Goal: Information Seeking & Learning: Learn about a topic

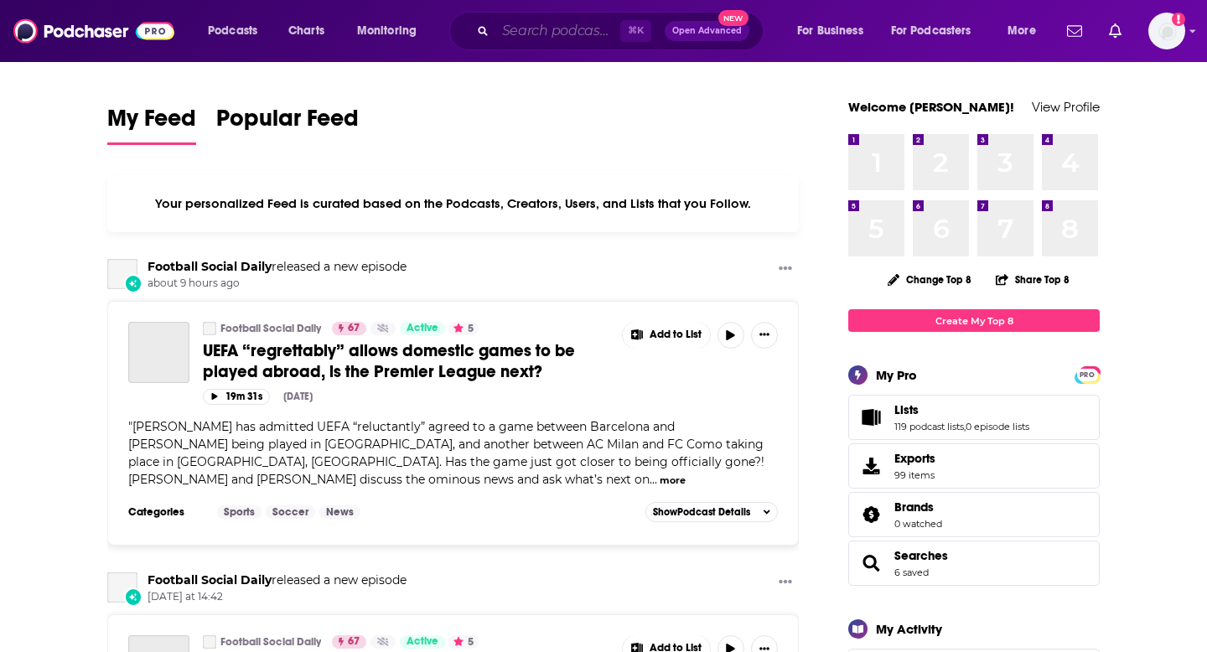
click at [517, 30] on input "Search podcasts, credits, & more..." at bounding box center [558, 31] width 125 height 27
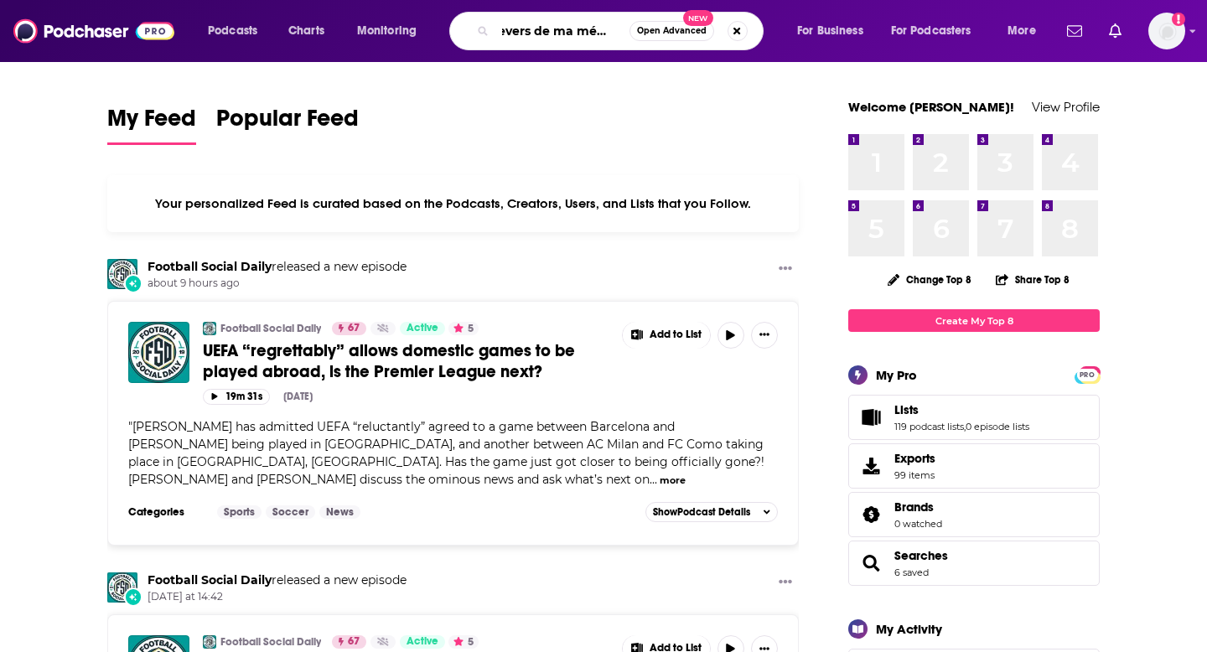
scroll to position [0, 17]
type input "revers de ma médaille"
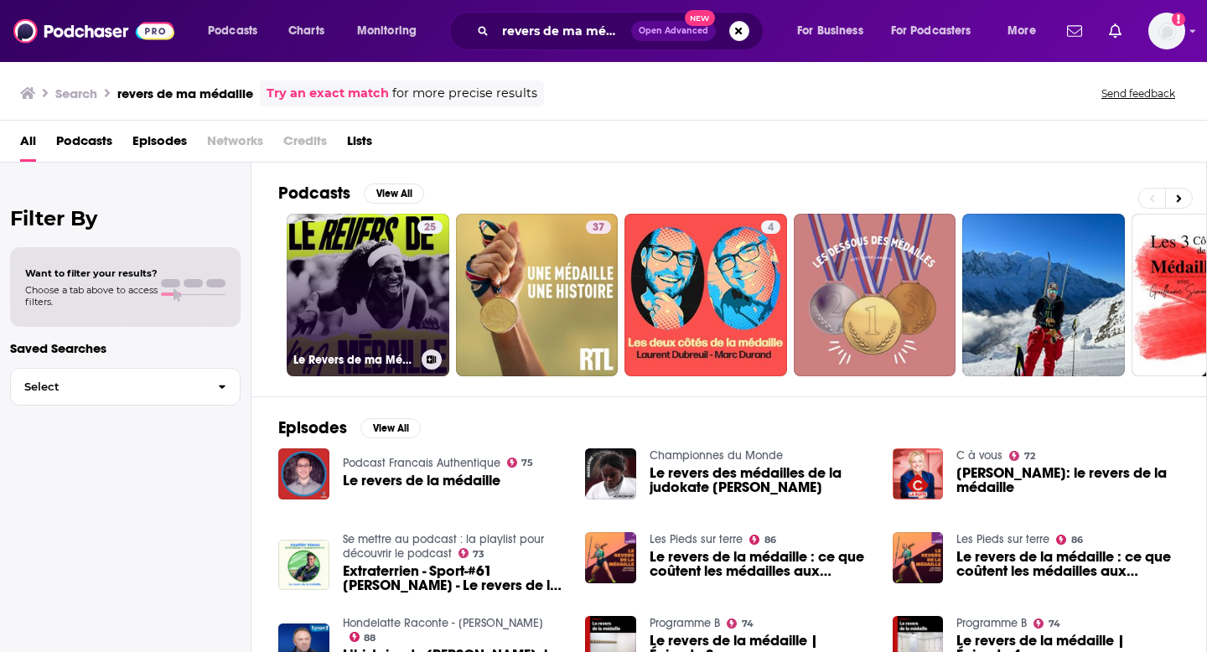
click at [360, 263] on link "25 Le Revers de ma Médaille" at bounding box center [368, 295] width 163 height 163
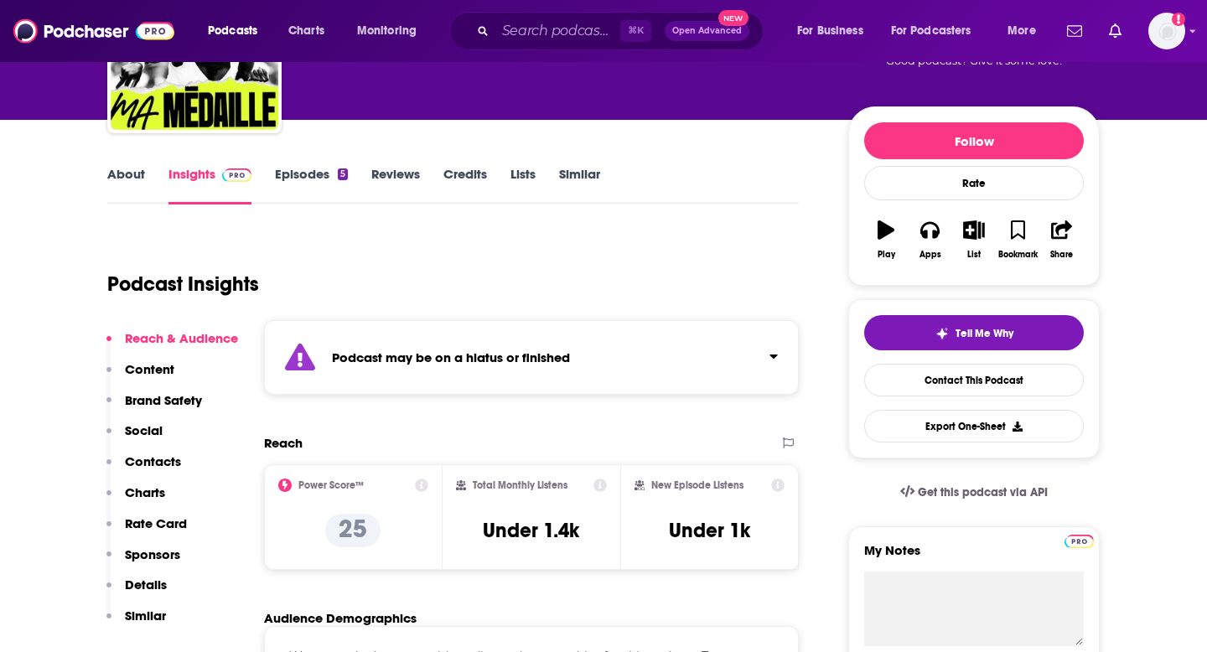
scroll to position [148, 0]
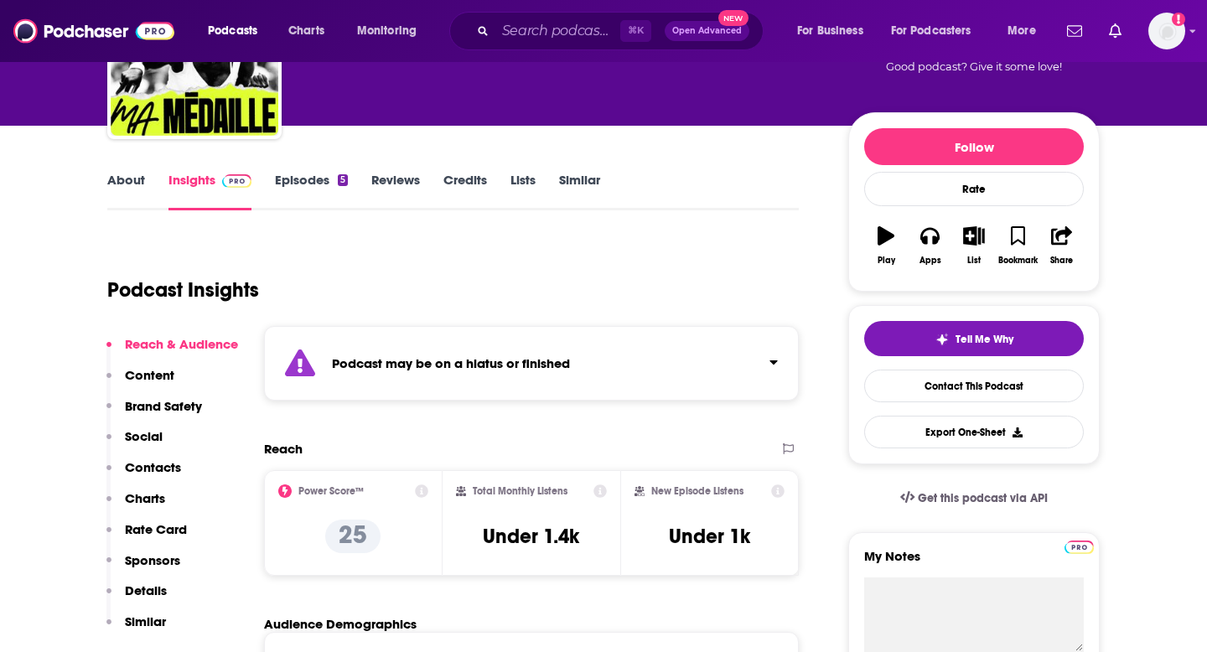
click at [303, 180] on link "Episodes 5" at bounding box center [311, 191] width 73 height 39
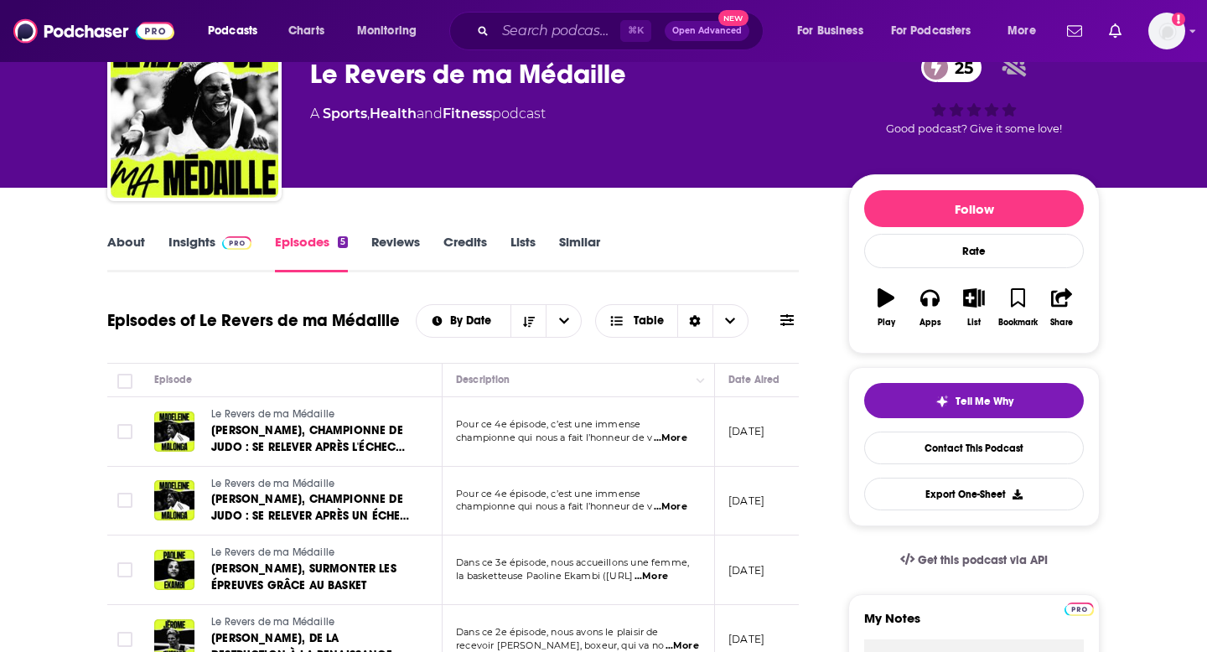
scroll to position [85, 0]
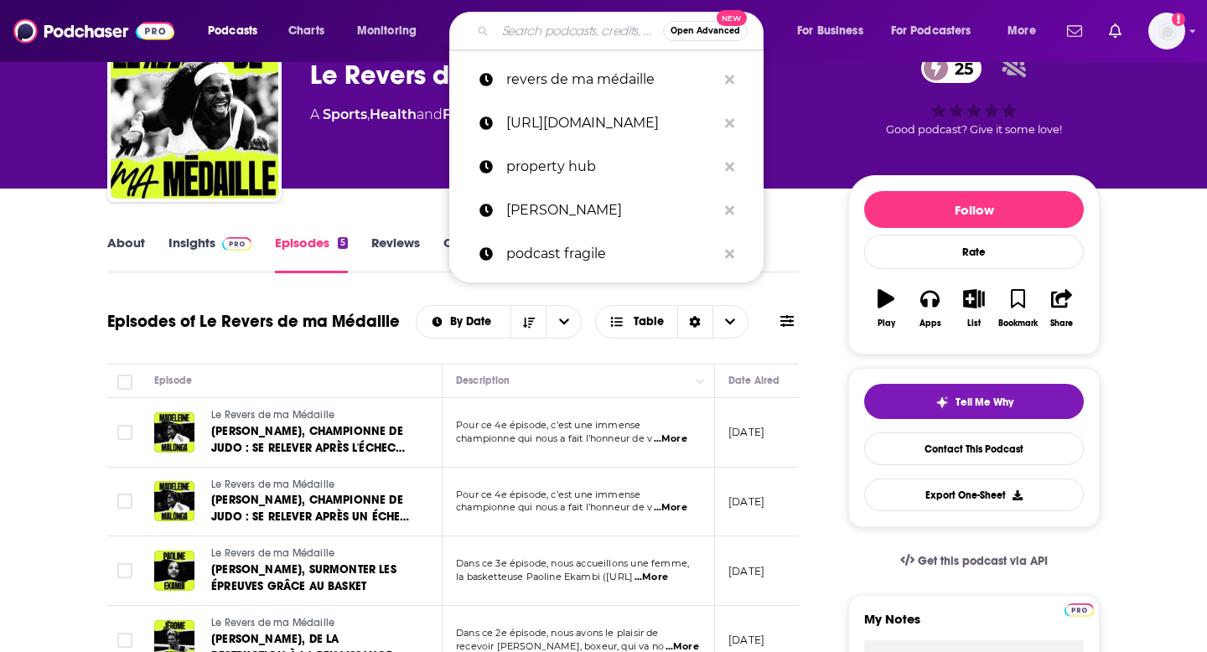
click at [574, 31] on input "Search podcasts, credits, & more..." at bounding box center [580, 31] width 168 height 27
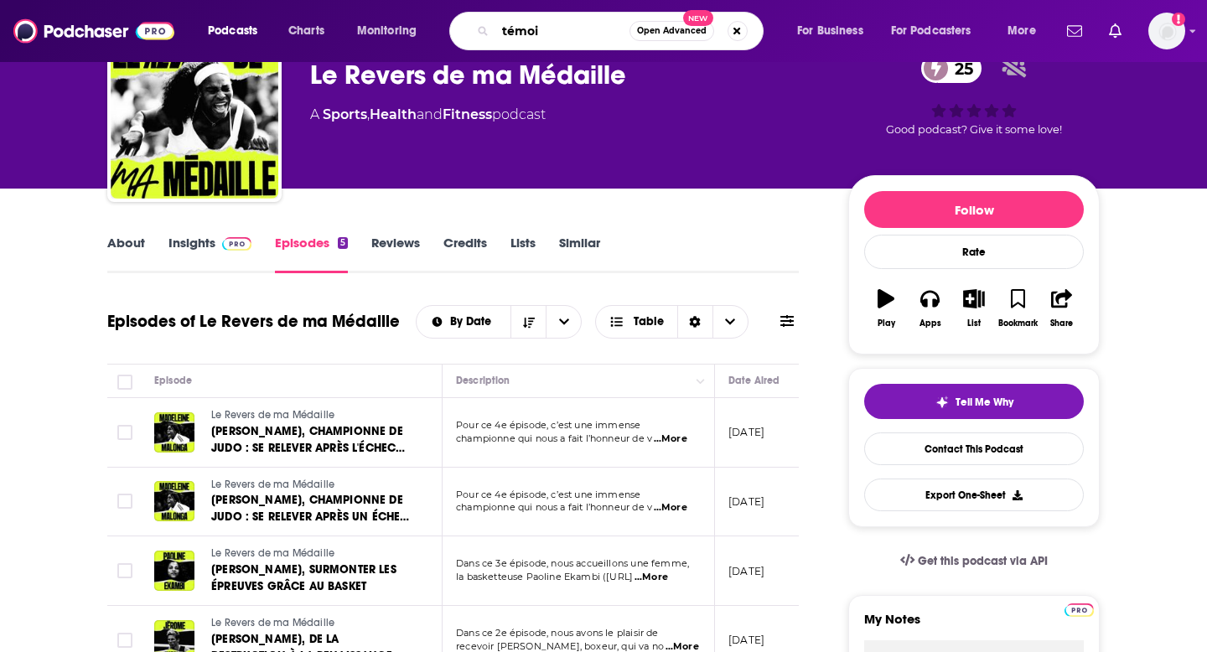
type input "témoin"
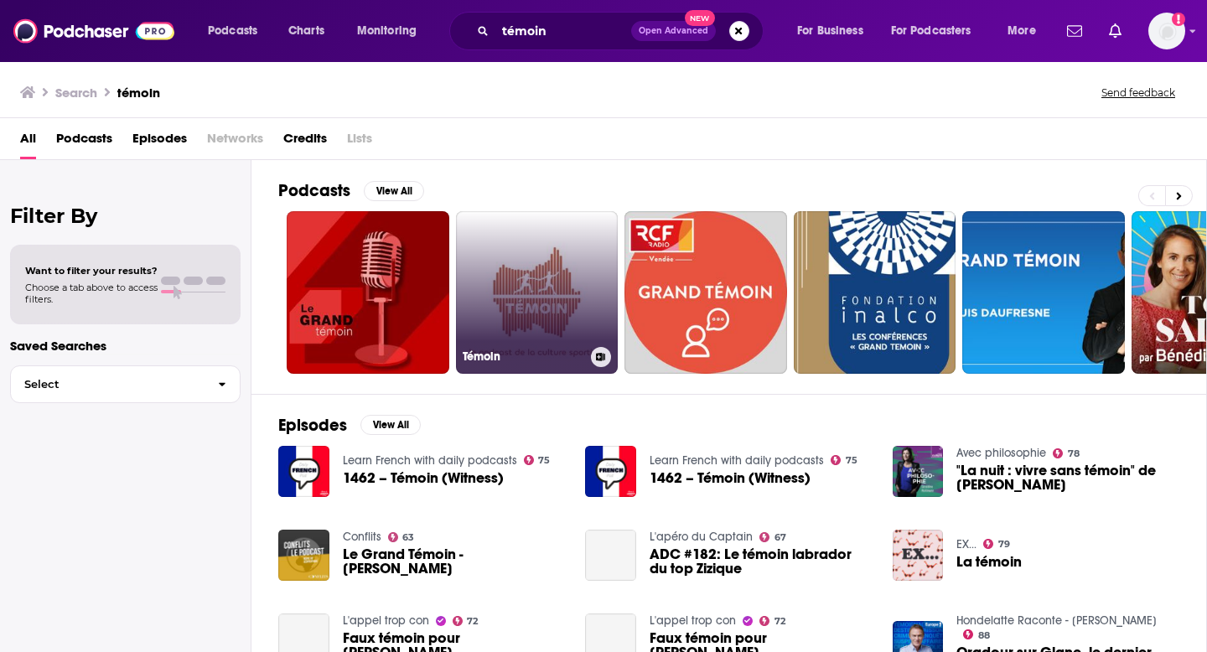
click at [533, 277] on link "Témoin" at bounding box center [537, 292] width 163 height 163
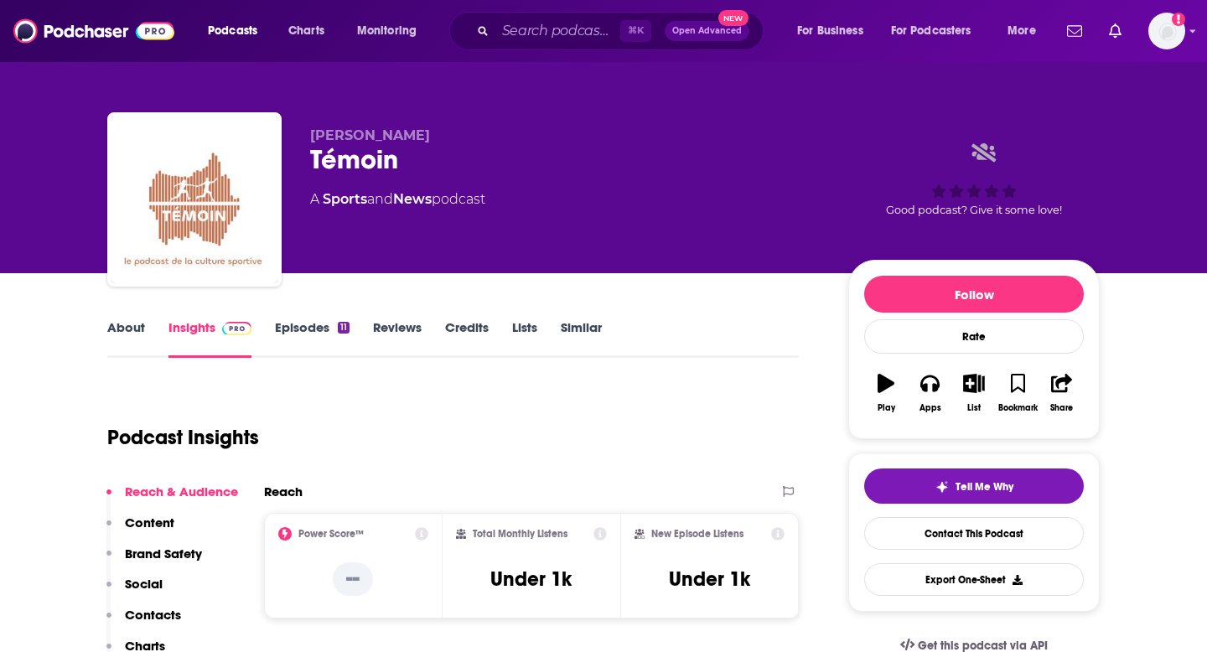
click at [325, 325] on link "Episodes 11" at bounding box center [312, 338] width 75 height 39
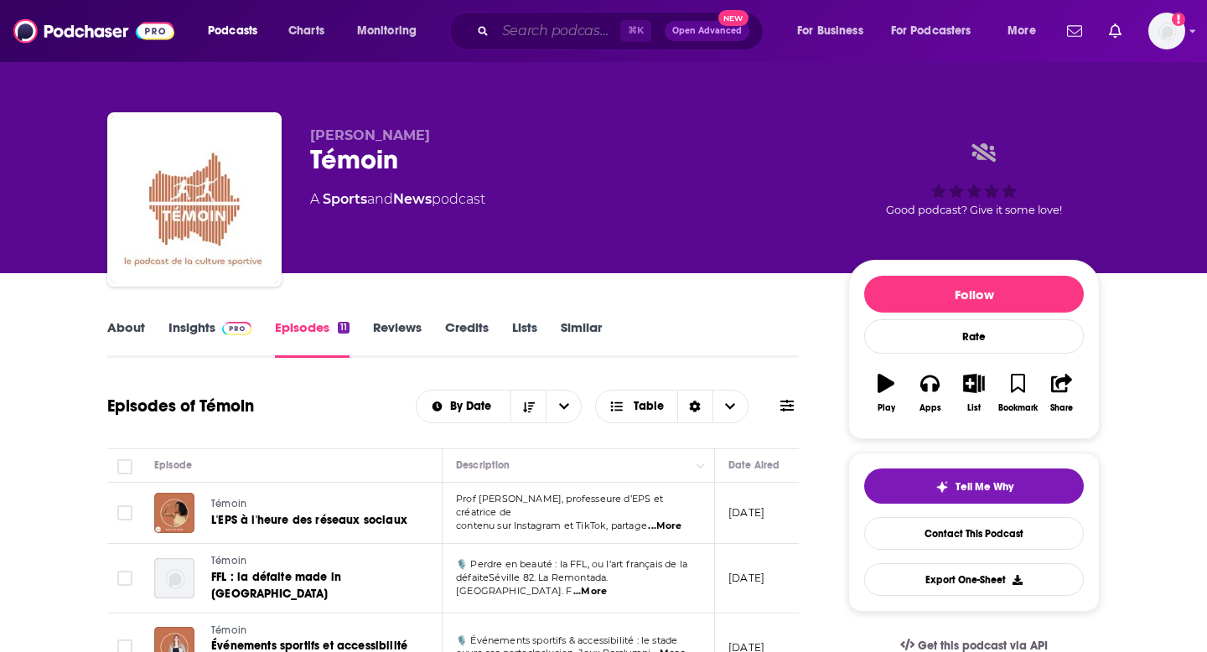
click at [536, 34] on input "Search podcasts, credits, & more..." at bounding box center [558, 31] width 125 height 27
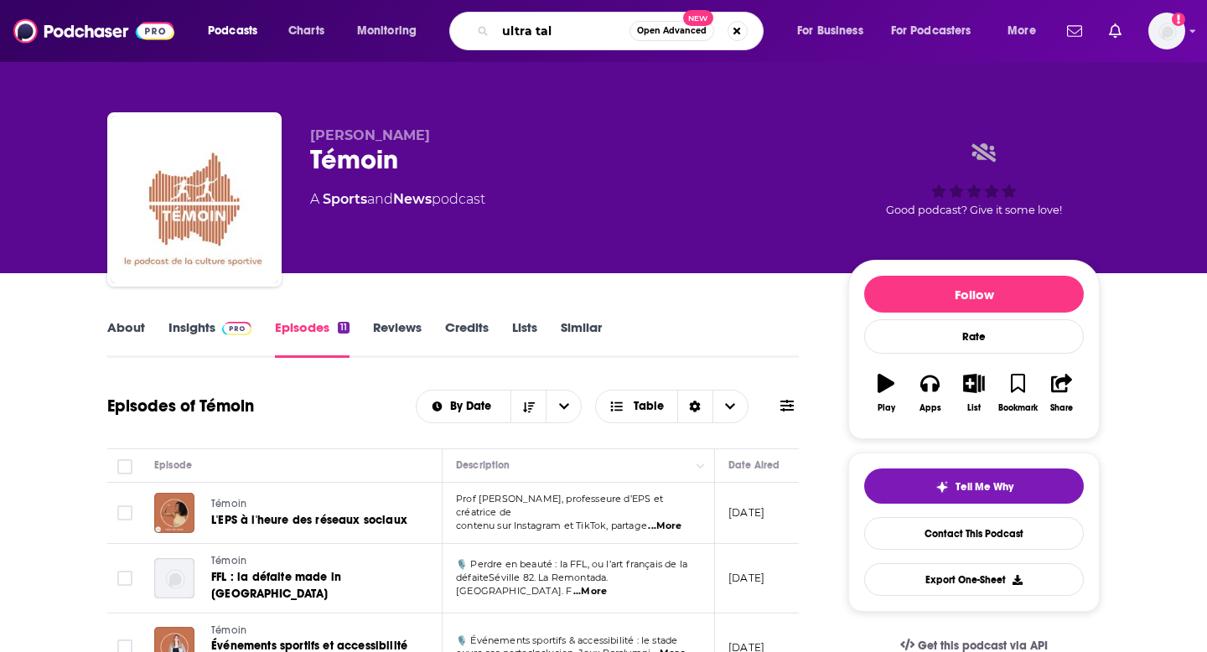
type input "ultra talk"
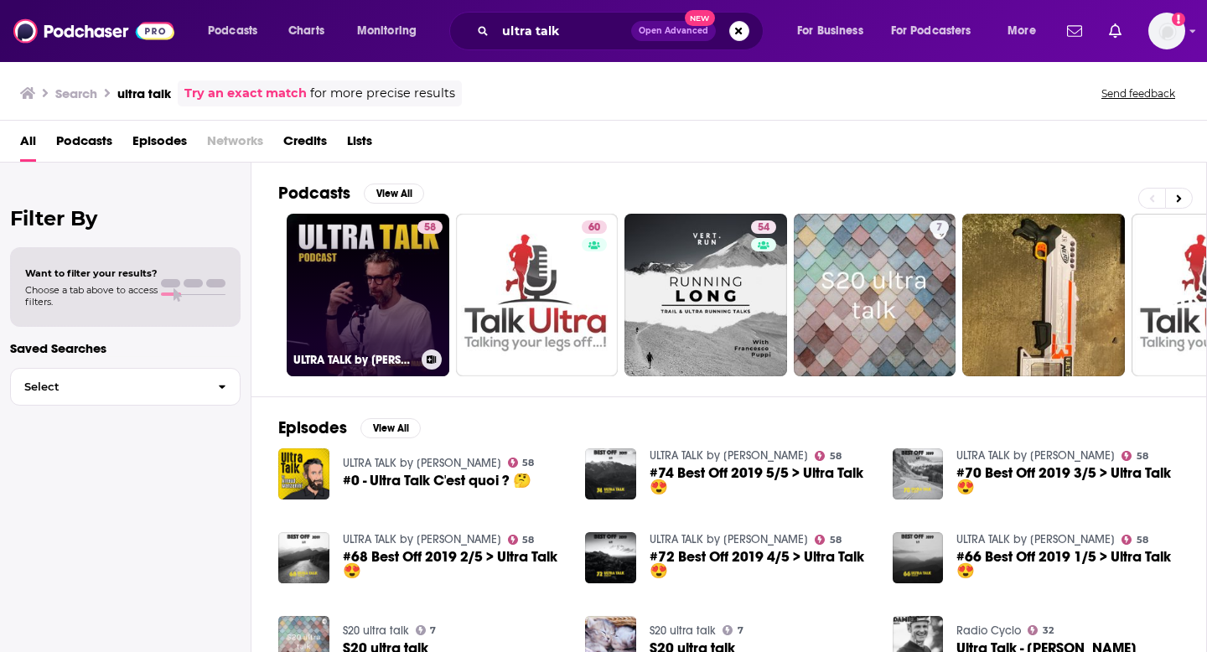
click at [349, 299] on link "58 ULTRA TALK by [PERSON_NAME]" at bounding box center [368, 295] width 163 height 163
